Goal: Navigation & Orientation: Understand site structure

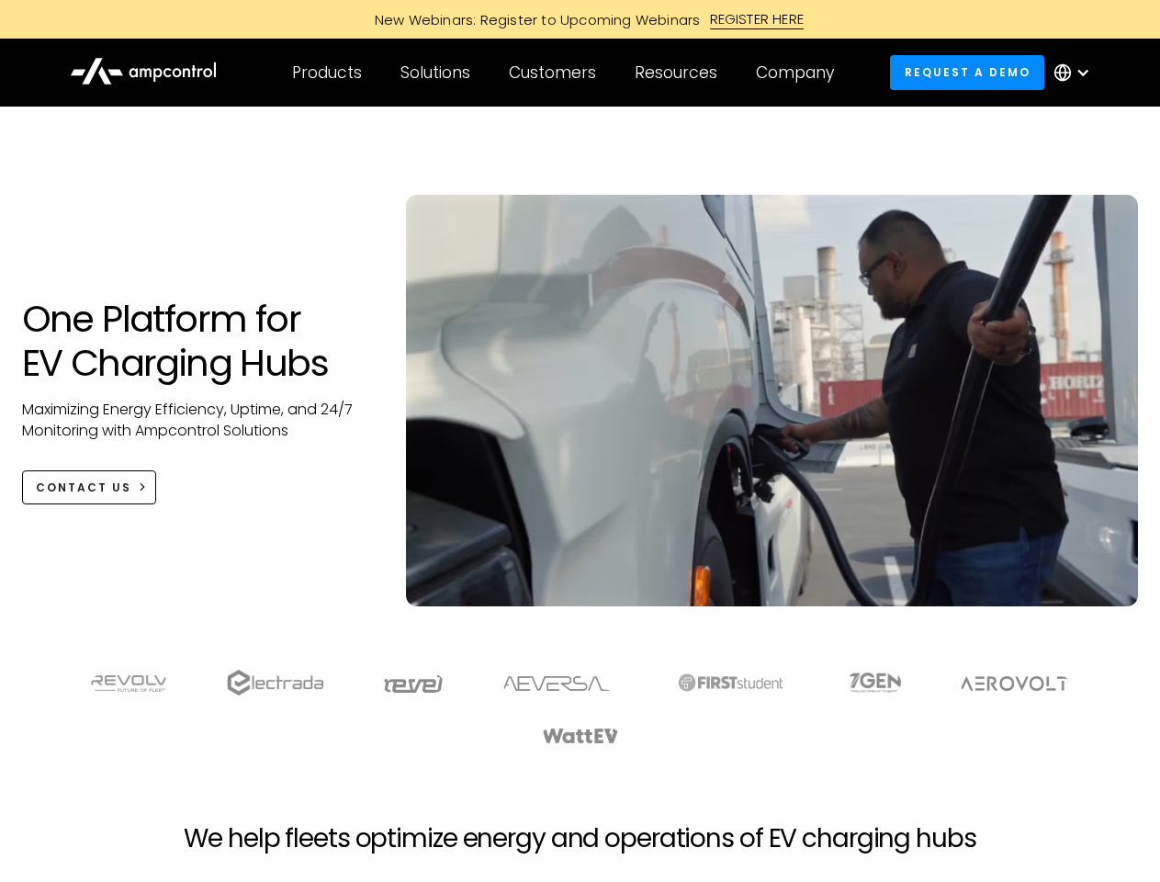
click at [565, 73] on div "Customers" at bounding box center [552, 72] width 87 height 20
click at [326, 73] on div "Products" at bounding box center [327, 72] width 70 height 20
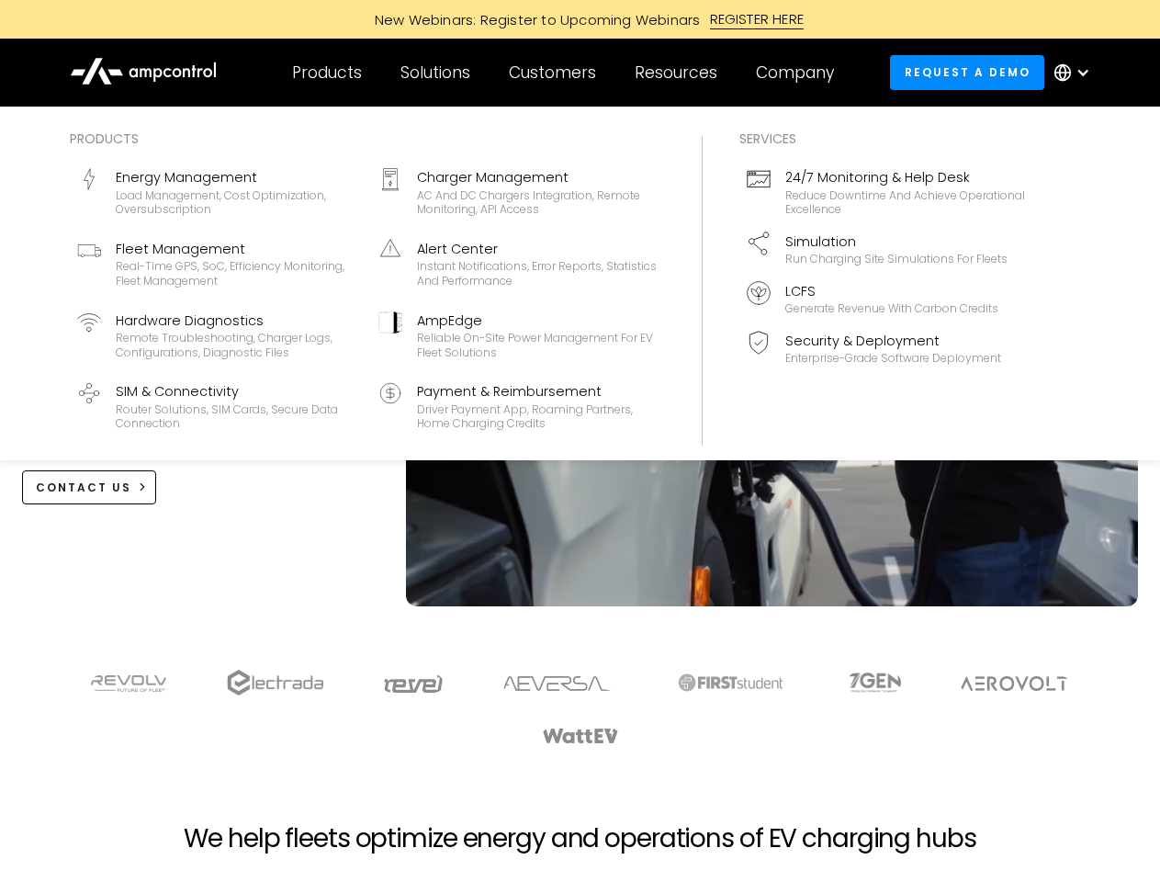
click at [436, 73] on div "Solutions" at bounding box center [435, 72] width 70 height 20
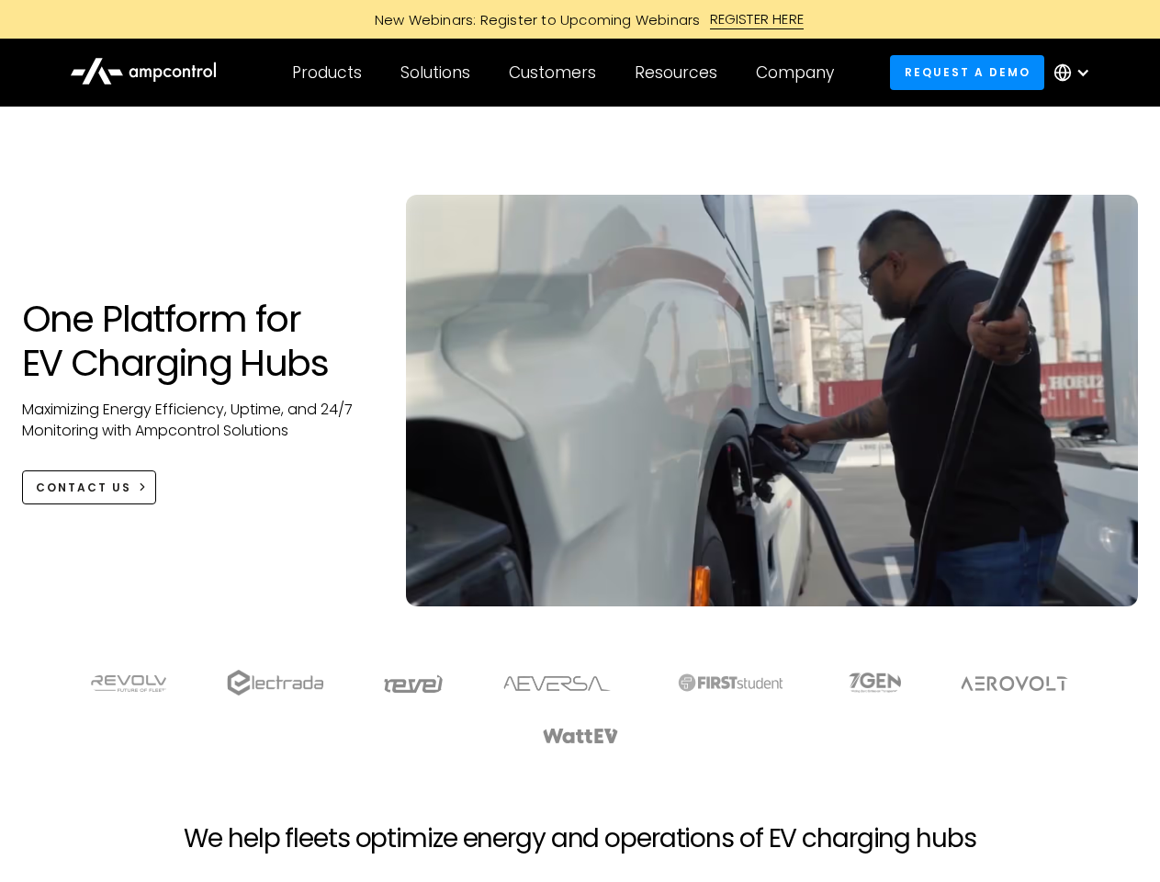
click at [556, 73] on div "Customers" at bounding box center [552, 72] width 87 height 20
click at [680, 73] on div "Resources" at bounding box center [676, 72] width 83 height 20
click at [801, 73] on div "Company" at bounding box center [795, 72] width 78 height 20
click at [1076, 73] on div at bounding box center [1082, 72] width 15 height 15
